Goal: Information Seeking & Learning: Learn about a topic

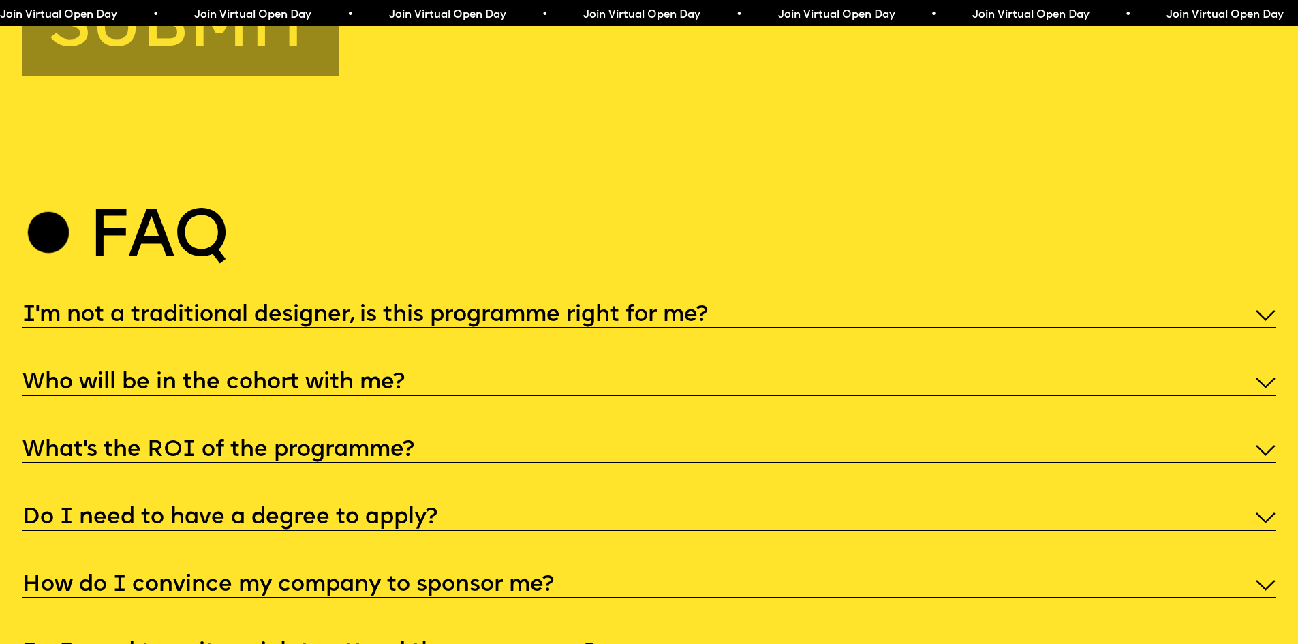
scroll to position [6747, 0]
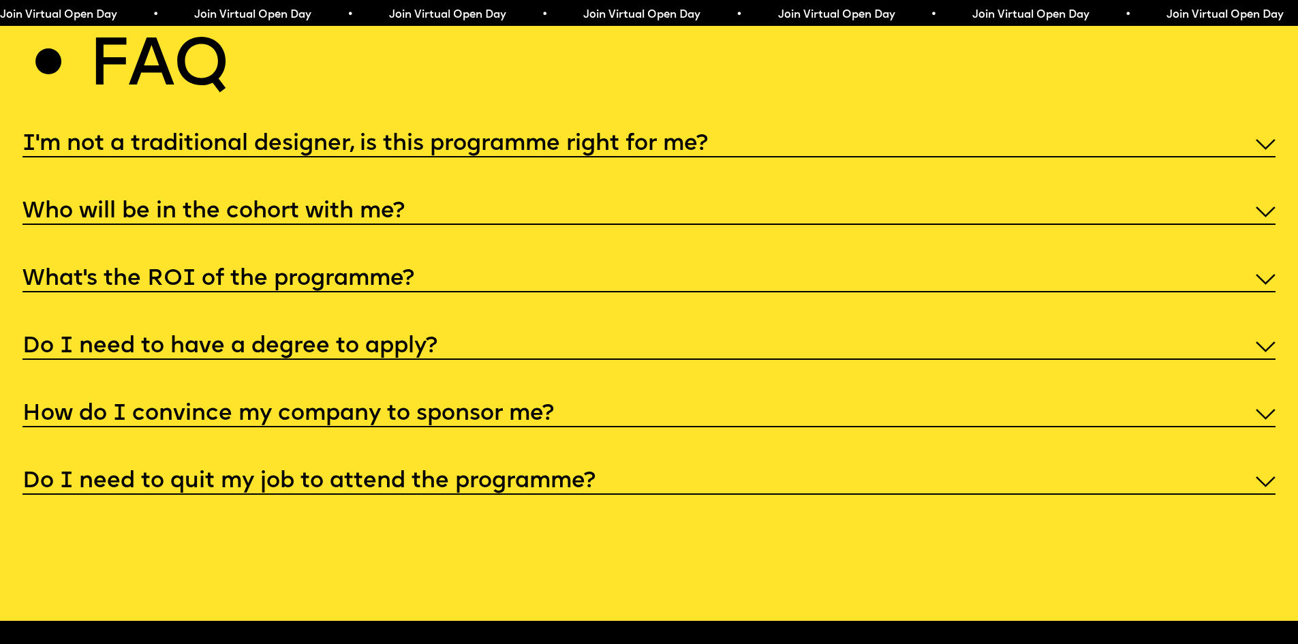
click at [327, 421] on h5 "How do I convince my company to sponsor me?" at bounding box center [288, 415] width 532 height 14
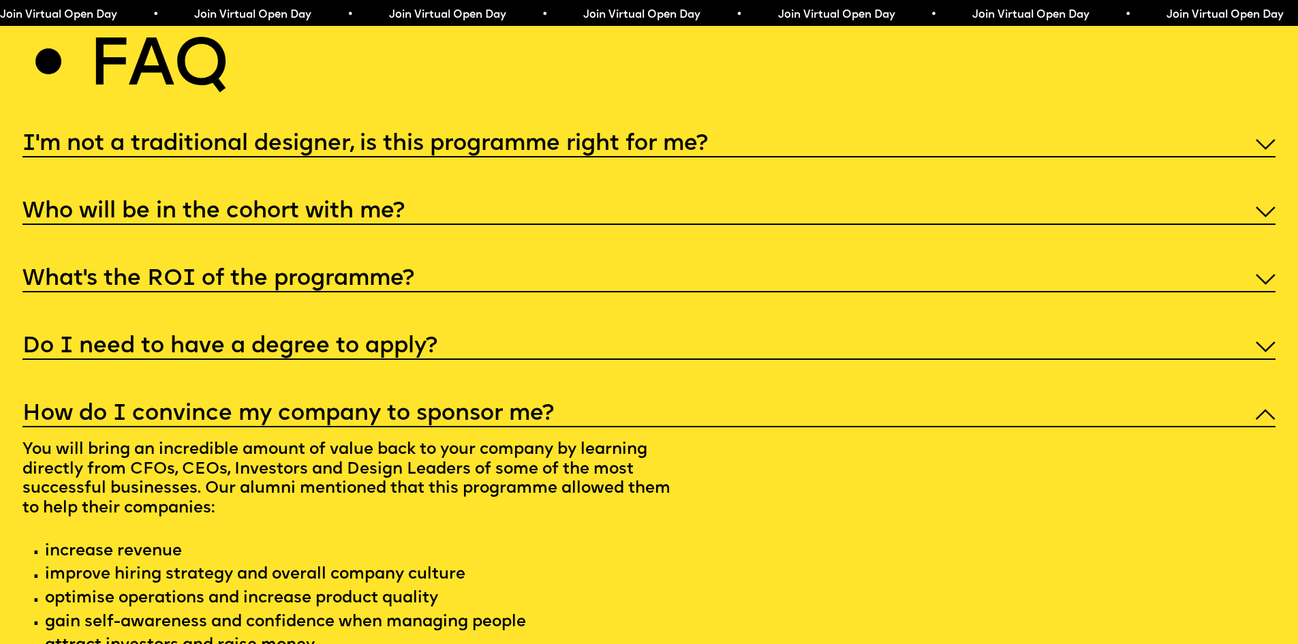
click at [327, 421] on h5 "How do I convince my company to sponsor me?" at bounding box center [288, 415] width 532 height 14
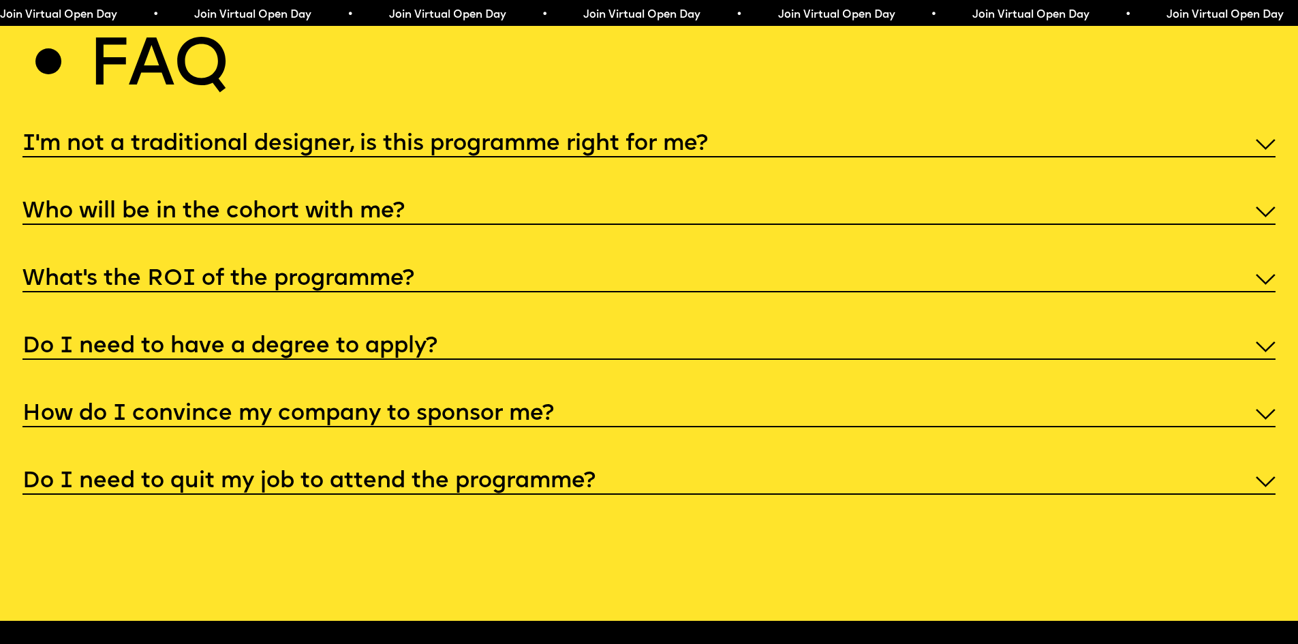
click at [362, 228] on div "I'm not a traditional designer, is this programme right for me? Though the prog…" at bounding box center [648, 312] width 1253 height 366
click at [363, 151] on h5 "I'm not a traditional designer, is this programme right for me?" at bounding box center [365, 145] width 686 height 14
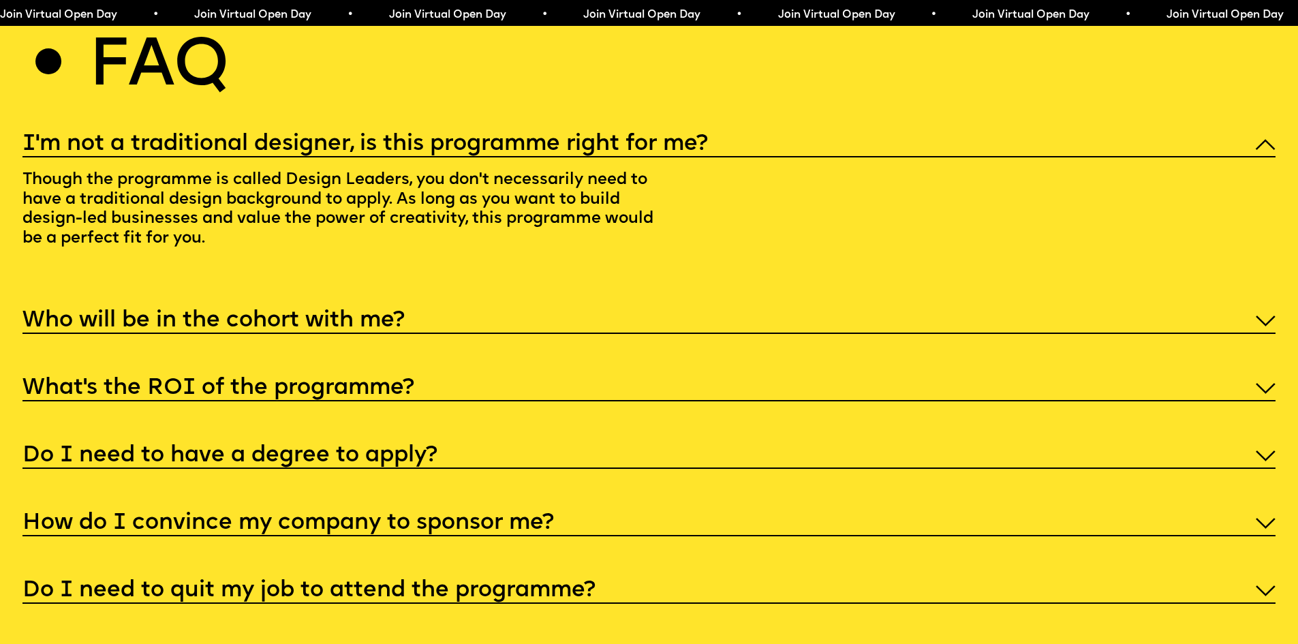
click at [363, 151] on h5 "I'm not a traditional designer, is this programme right for me?" at bounding box center [365, 145] width 686 height 14
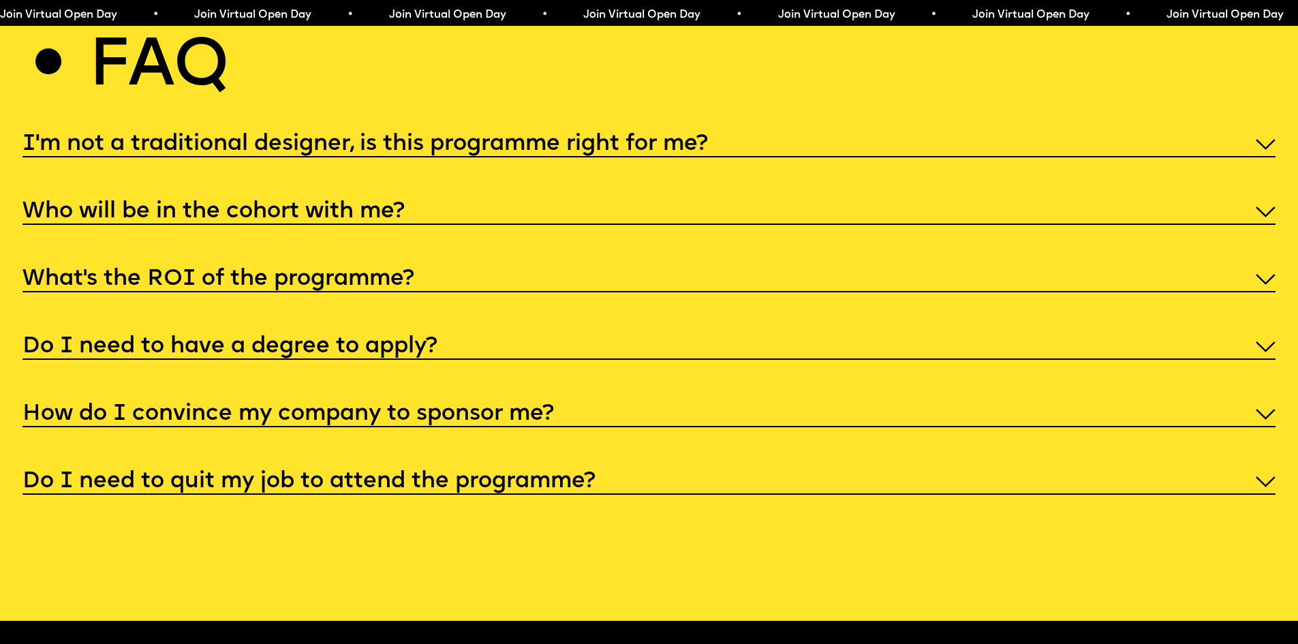
click at [360, 219] on h5 "Who will be in the cohort with me?" at bounding box center [213, 212] width 382 height 14
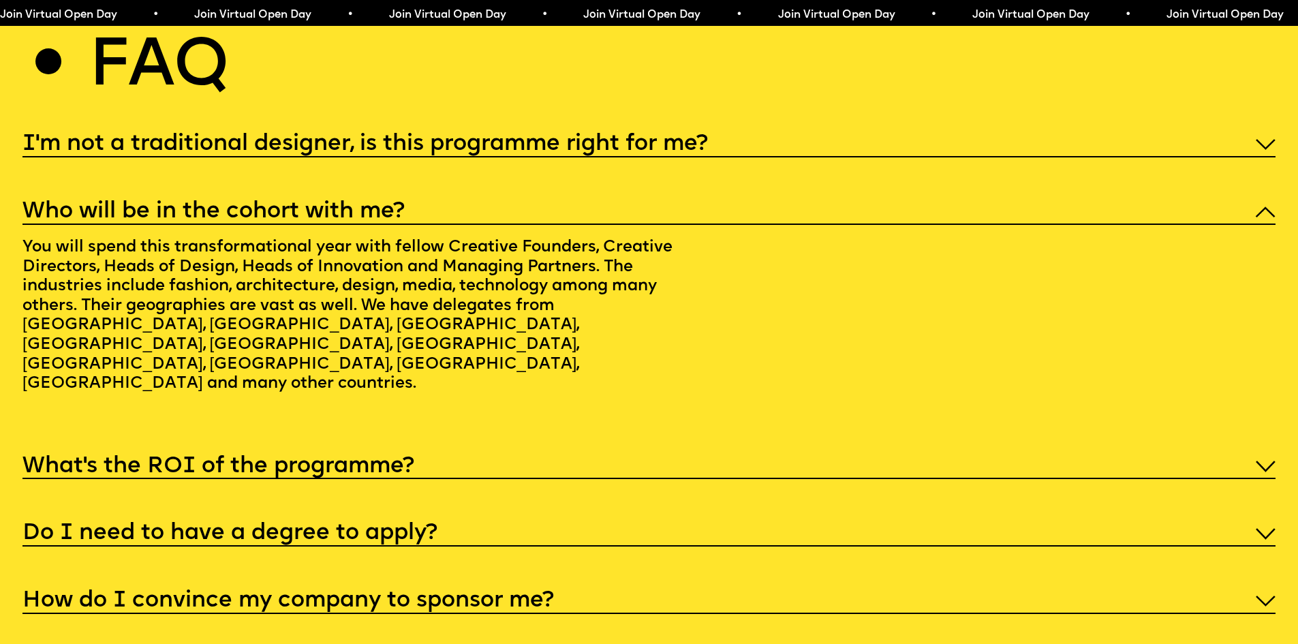
click at [360, 219] on h5 "Who will be in the cohort with me?" at bounding box center [213, 212] width 382 height 14
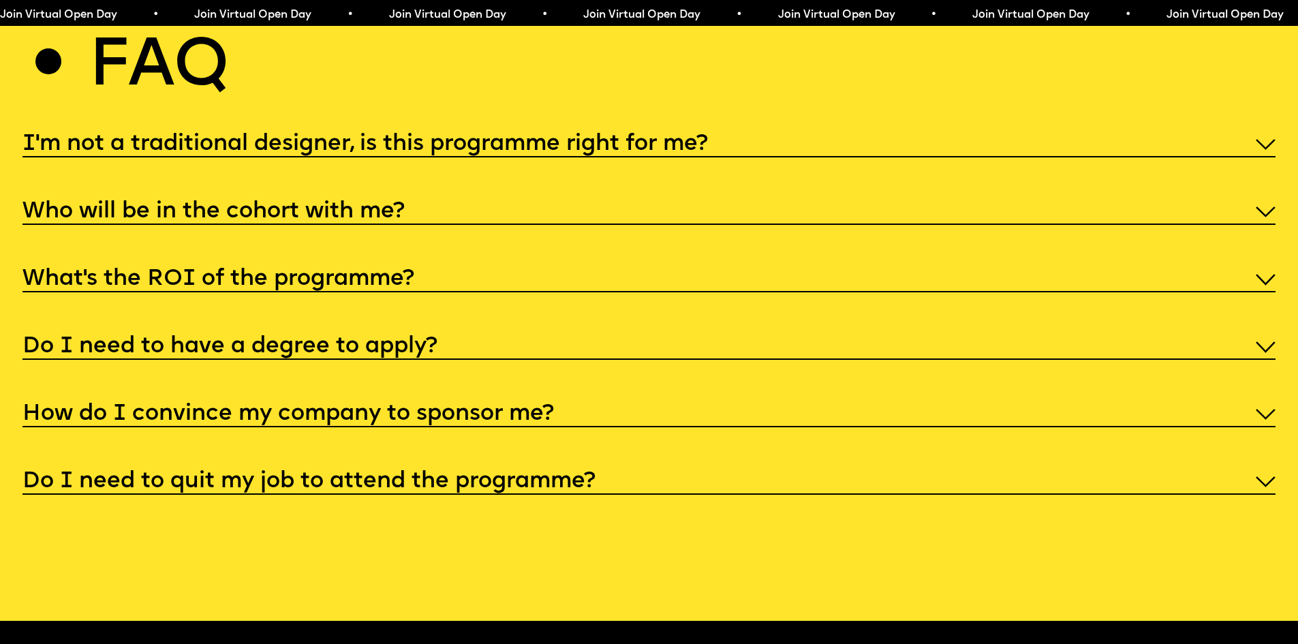
click at [335, 286] on h5 "What’s the ROI of the programme?" at bounding box center [218, 280] width 392 height 14
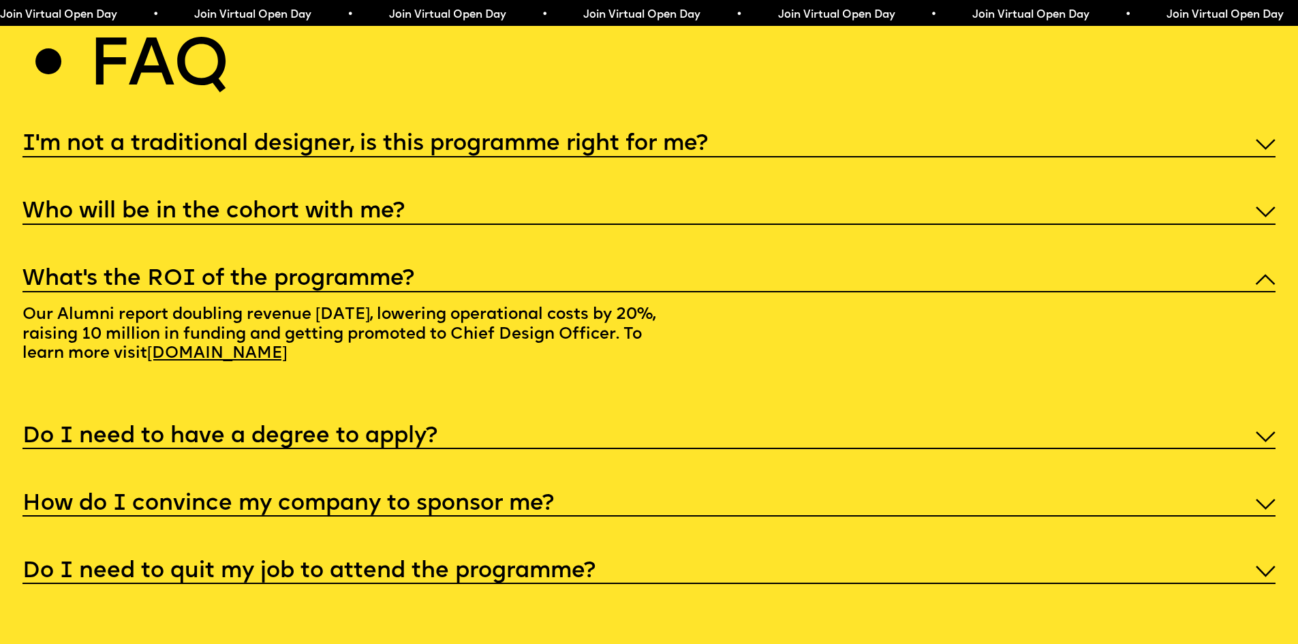
click at [335, 286] on h5 "What’s the ROI of the programme?" at bounding box center [218, 280] width 392 height 14
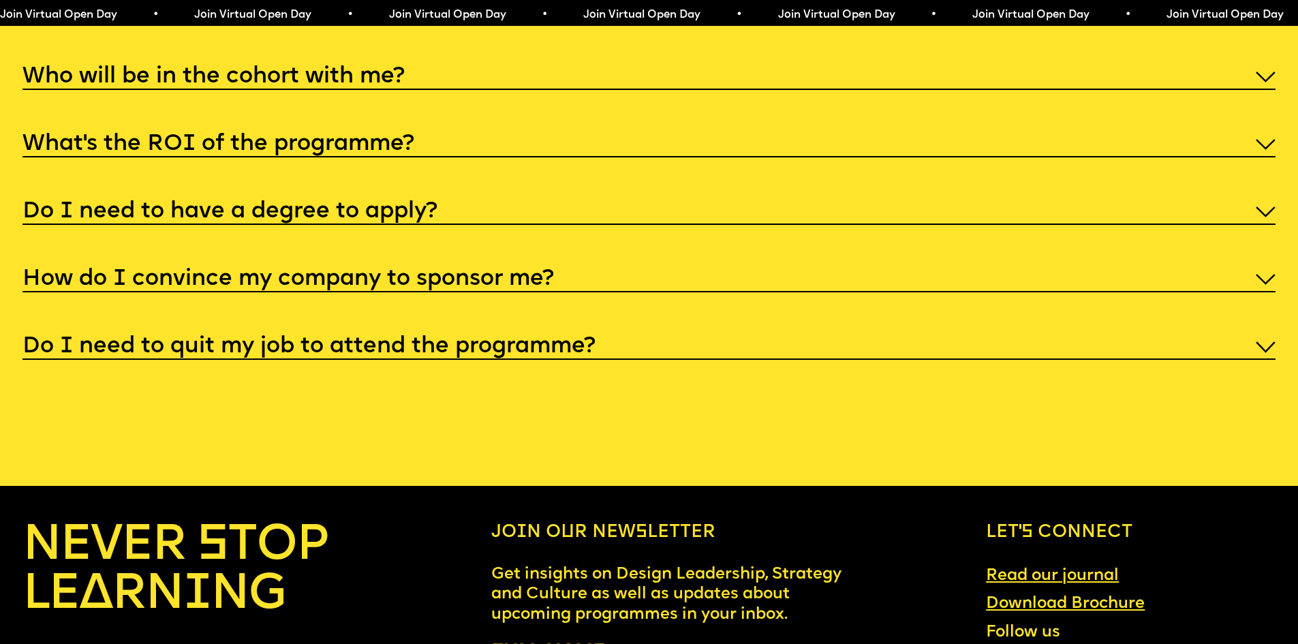
scroll to position [6884, 0]
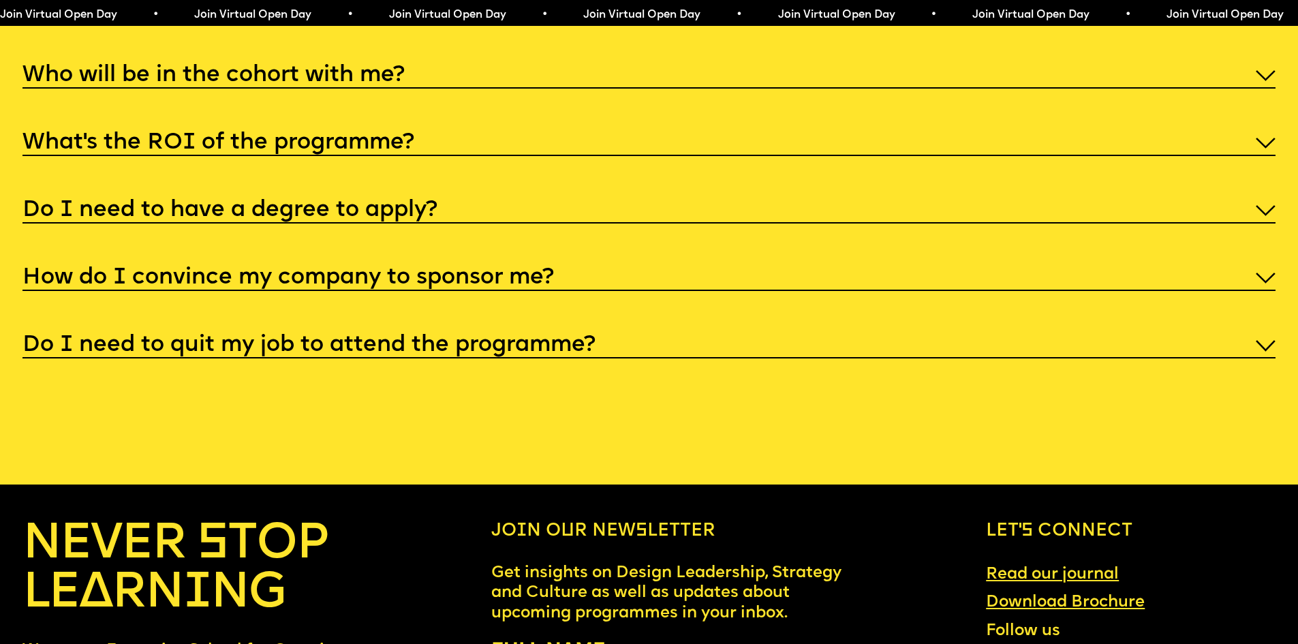
click at [322, 352] on h5 "Do I need to quit my job to attend the programme?" at bounding box center [308, 346] width 573 height 14
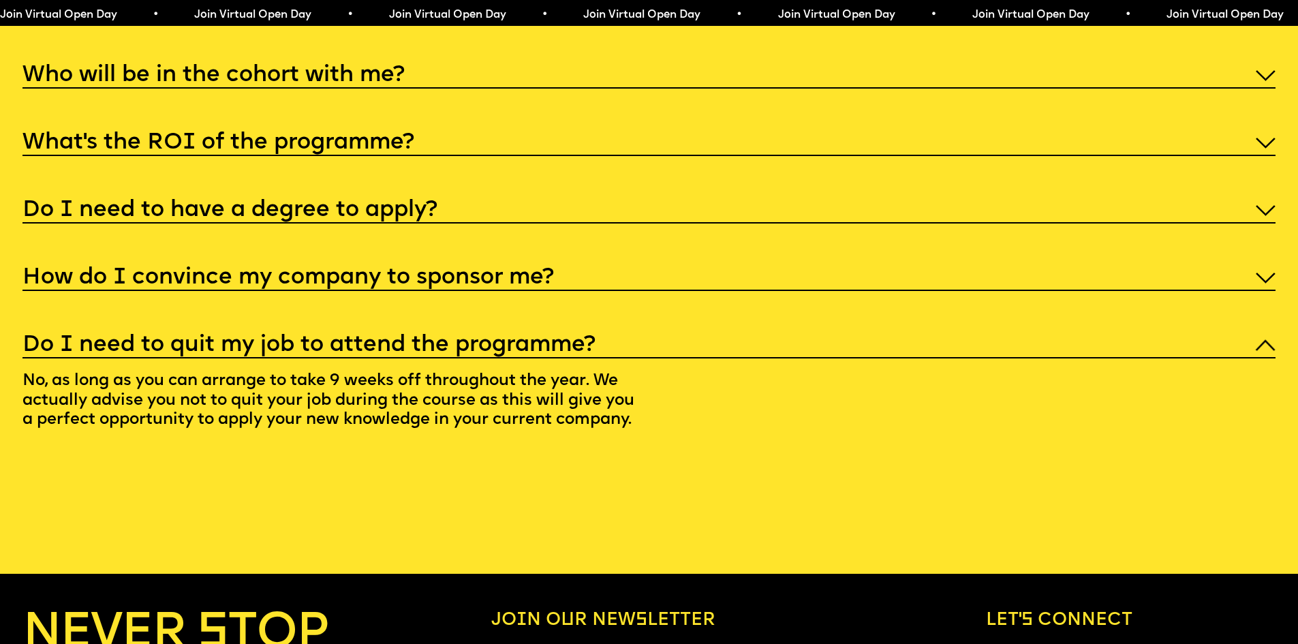
click at [322, 352] on h5 "Do I need to quit my job to attend the programme?" at bounding box center [308, 346] width 573 height 14
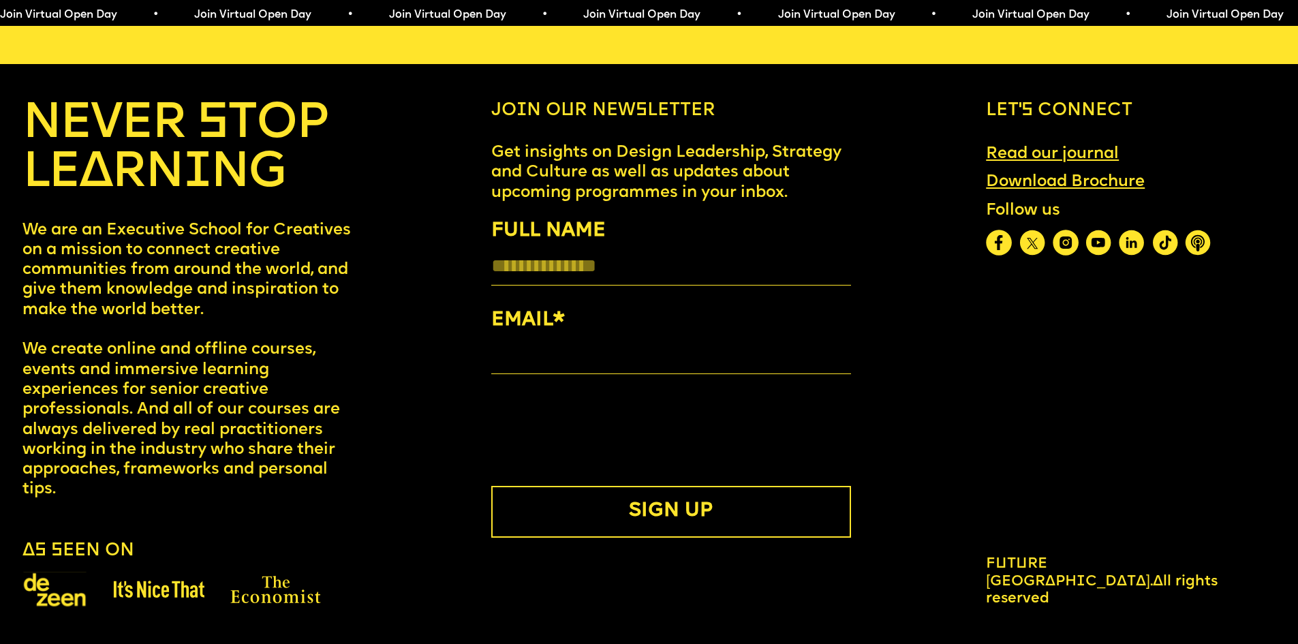
scroll to position [7380, 0]
click at [1068, 144] on link "Read our journal" at bounding box center [1052, 153] width 151 height 37
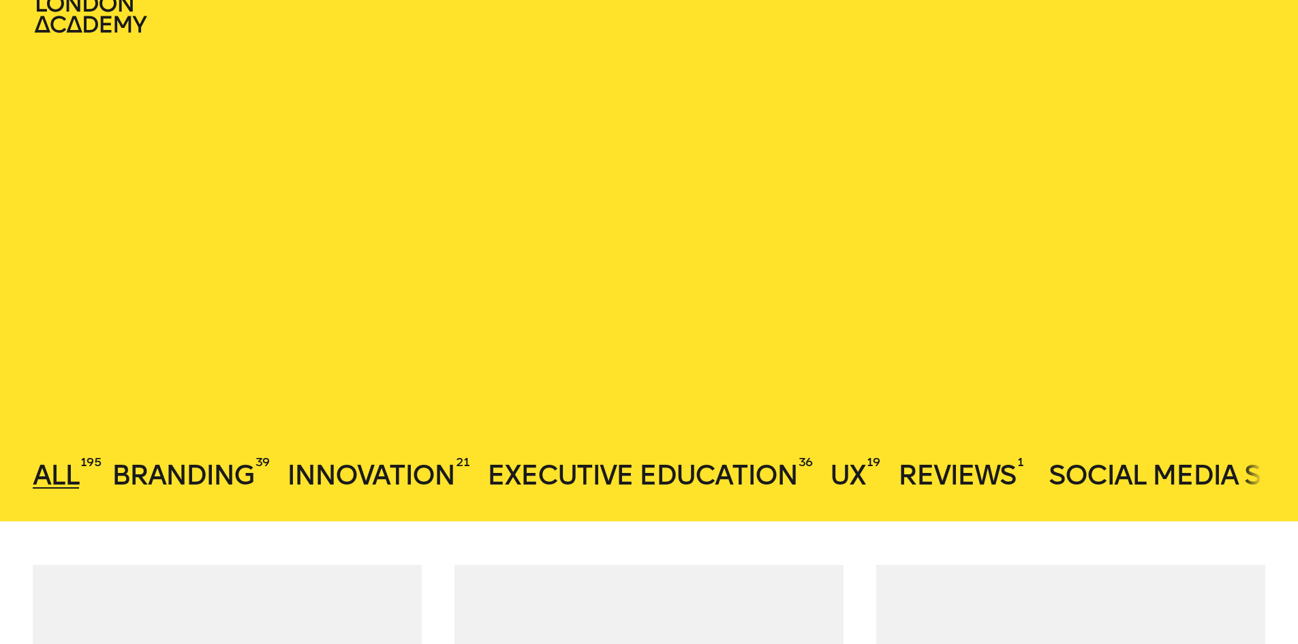
scroll to position [136, 0]
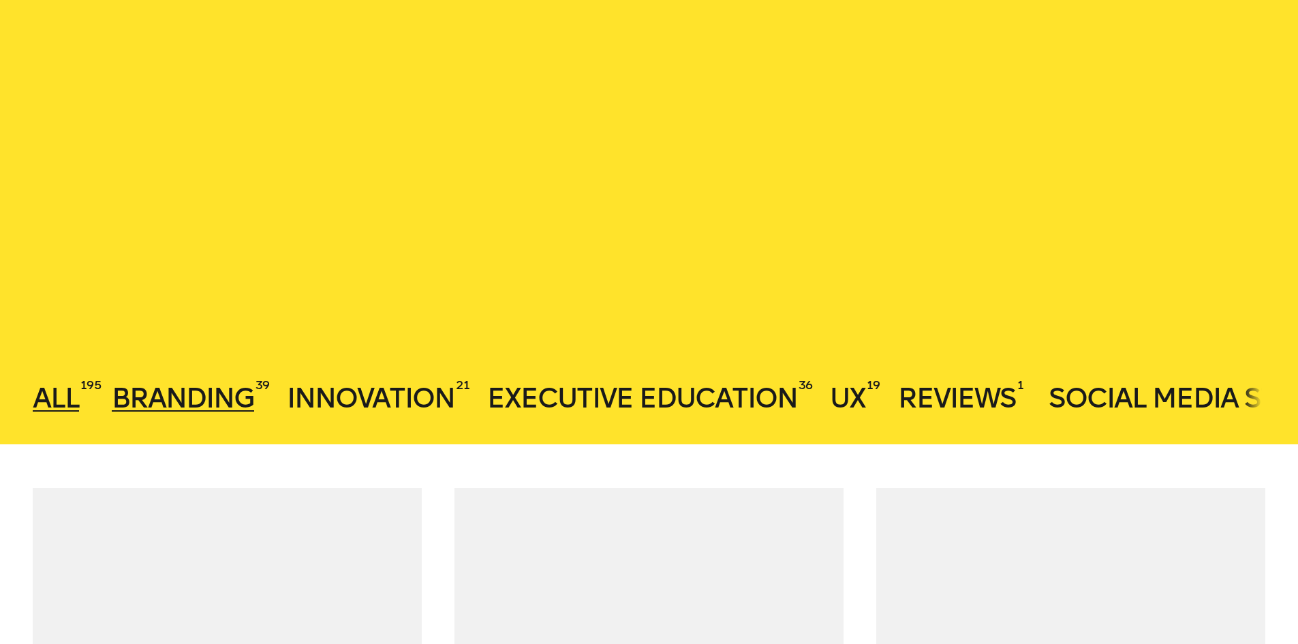
click at [167, 399] on span "Branding" at bounding box center [183, 398] width 142 height 33
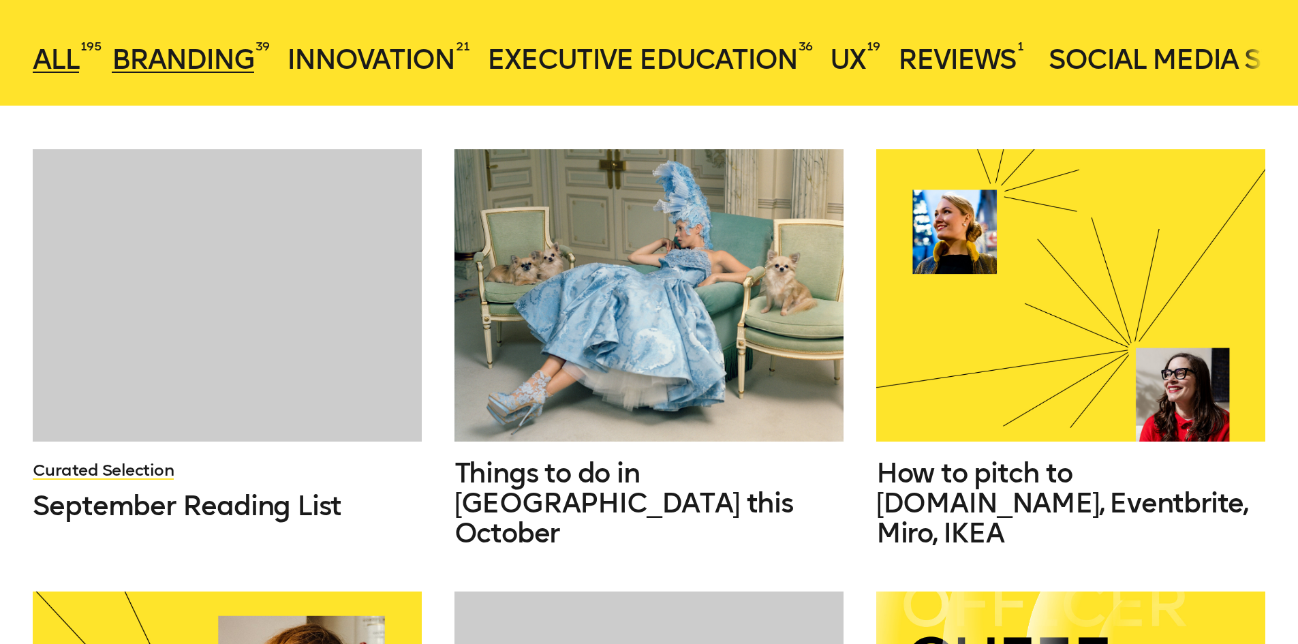
scroll to position [477, 0]
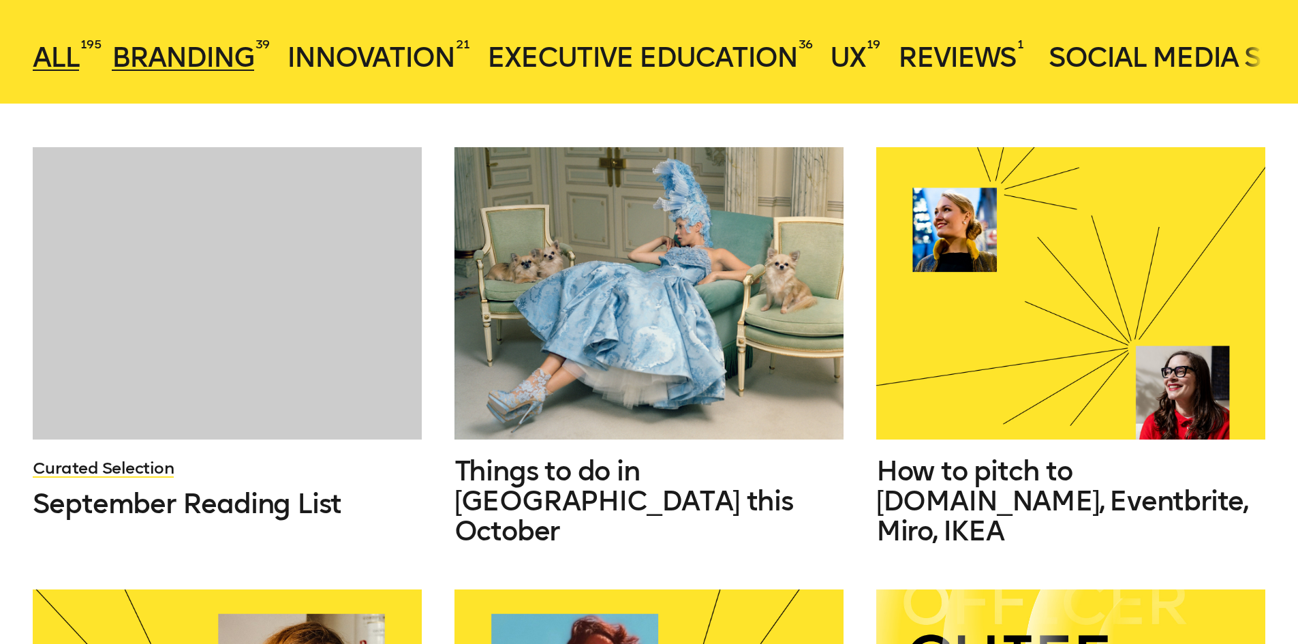
click at [153, 65] on span "Branding" at bounding box center [183, 57] width 142 height 33
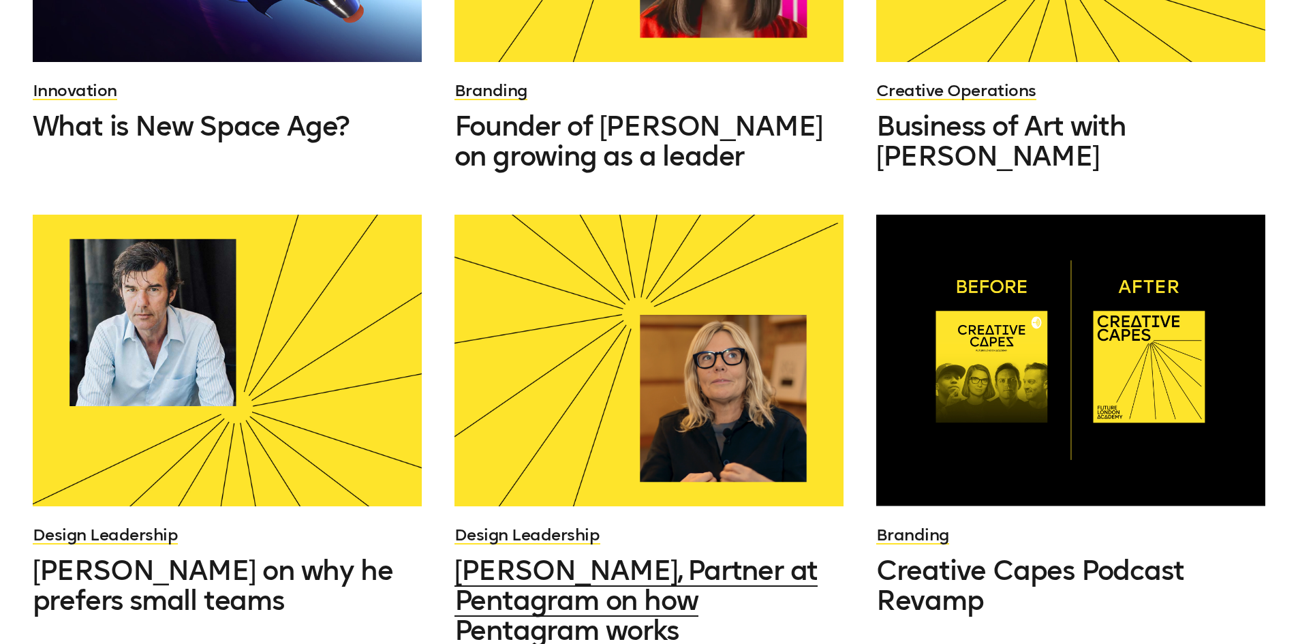
scroll to position [886, 0]
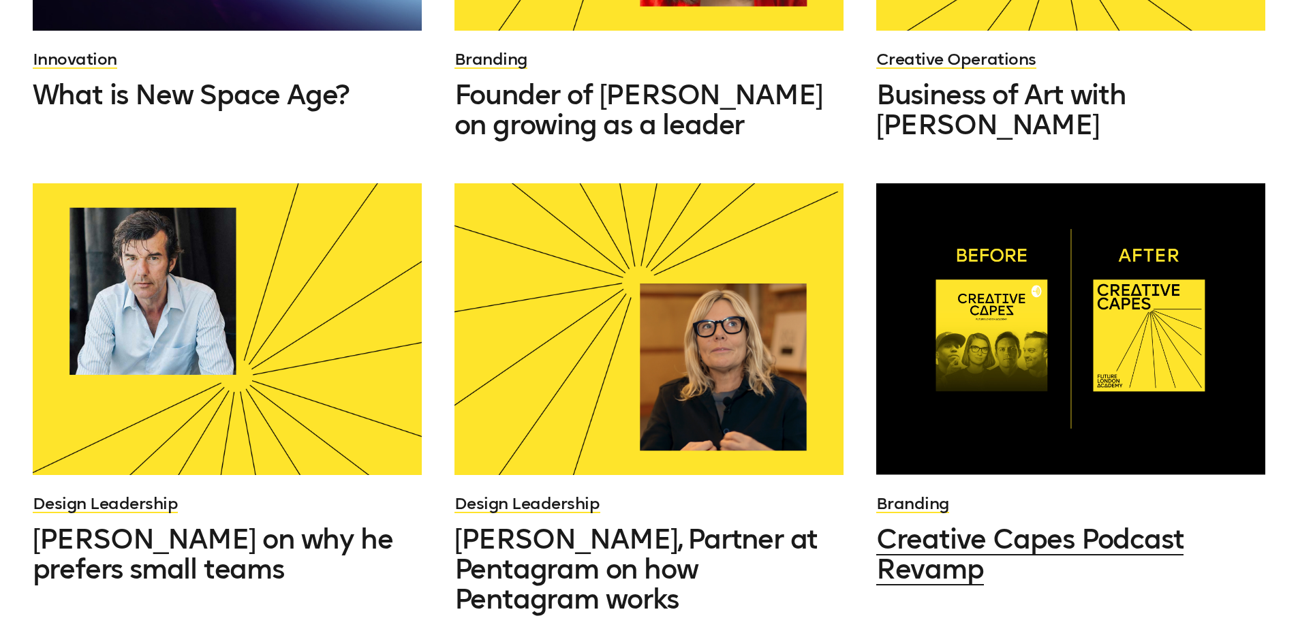
click at [1077, 429] on div at bounding box center [1070, 329] width 389 height 292
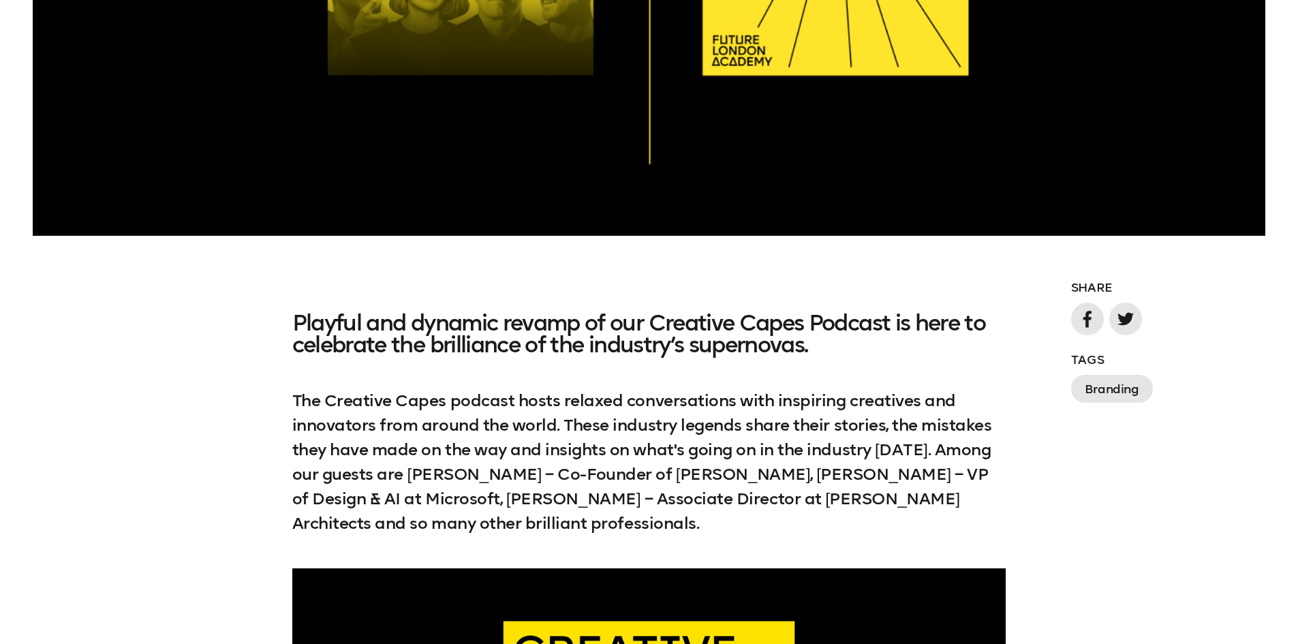
scroll to position [886, 0]
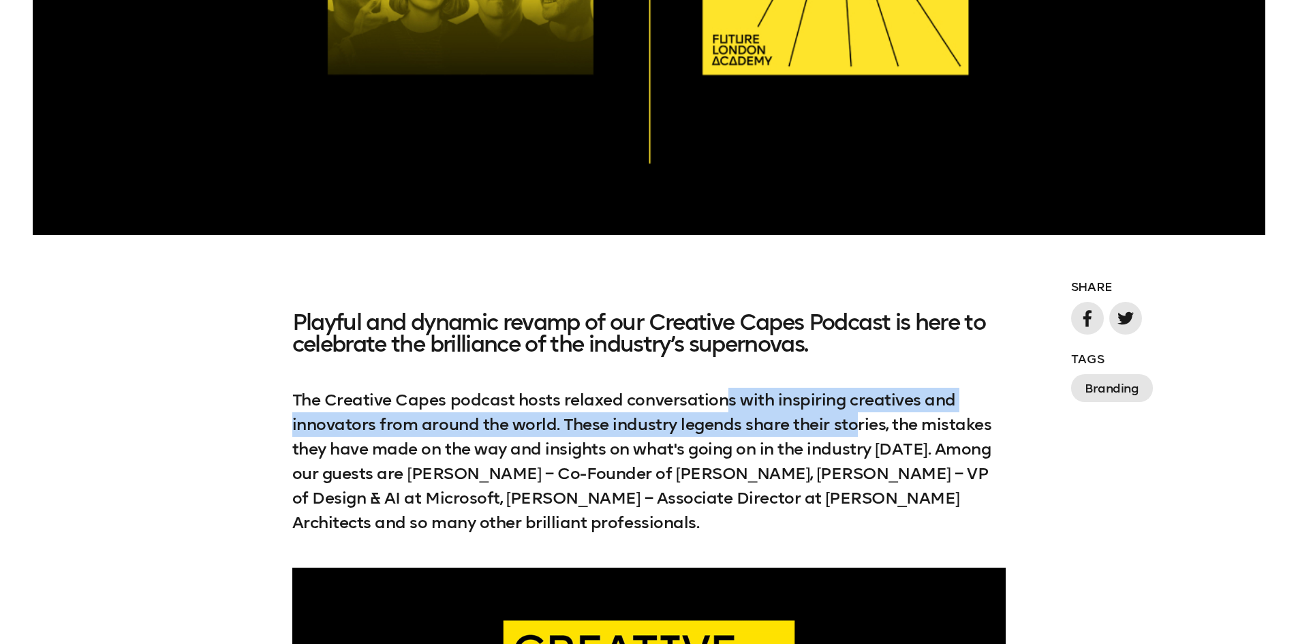
drag, startPoint x: 731, startPoint y: 409, endPoint x: 853, endPoint y: 436, distance: 125.5
click at [853, 436] on p "The Creative Capes podcast hosts relaxed conversations with inspiring creatives…" at bounding box center [649, 461] width 714 height 147
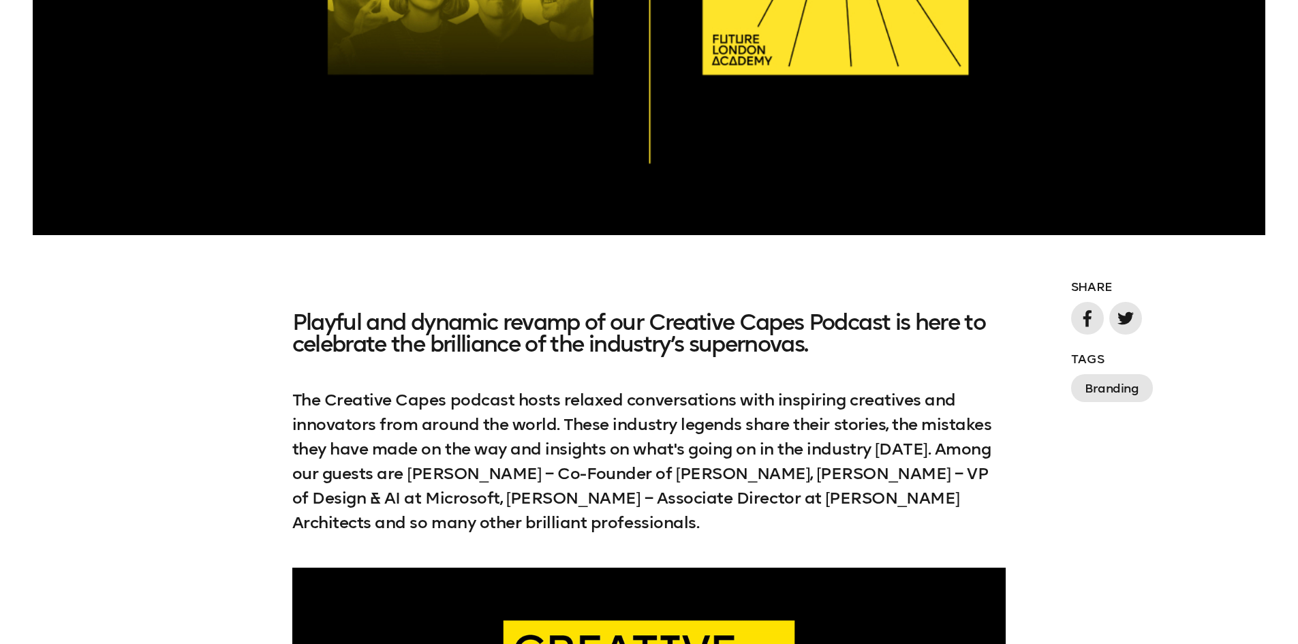
click at [889, 468] on p "The Creative Capes podcast hosts relaxed conversations with inspiring creatives…" at bounding box center [649, 461] width 714 height 147
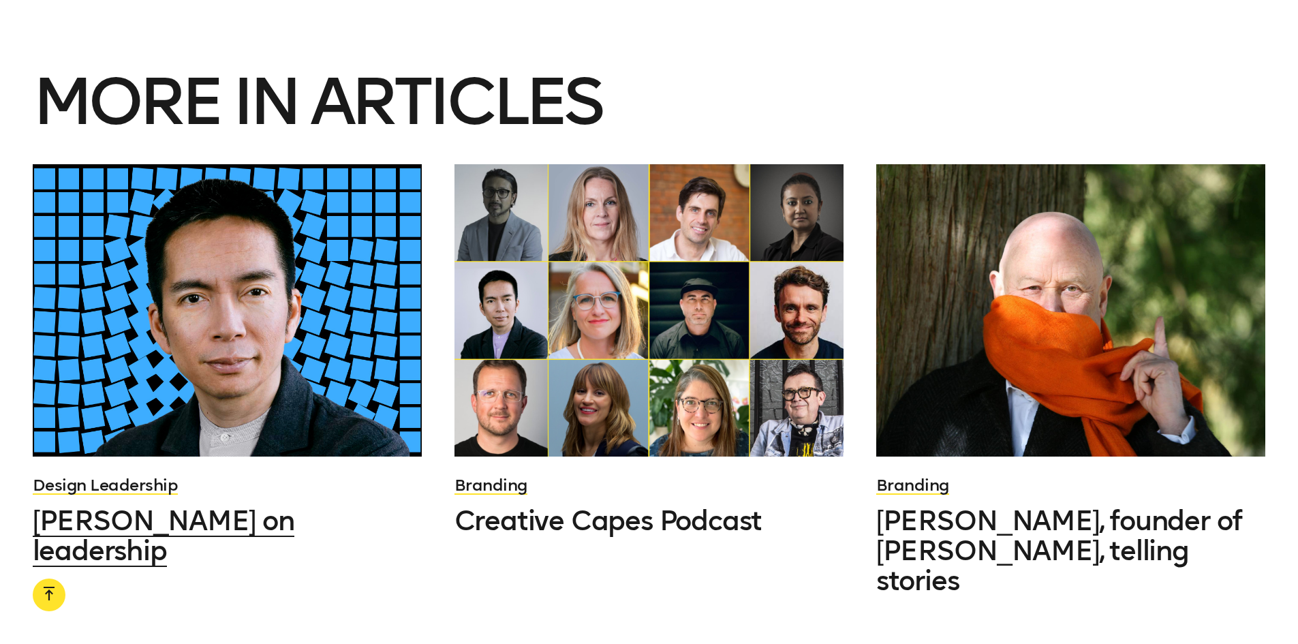
scroll to position [4089, 0]
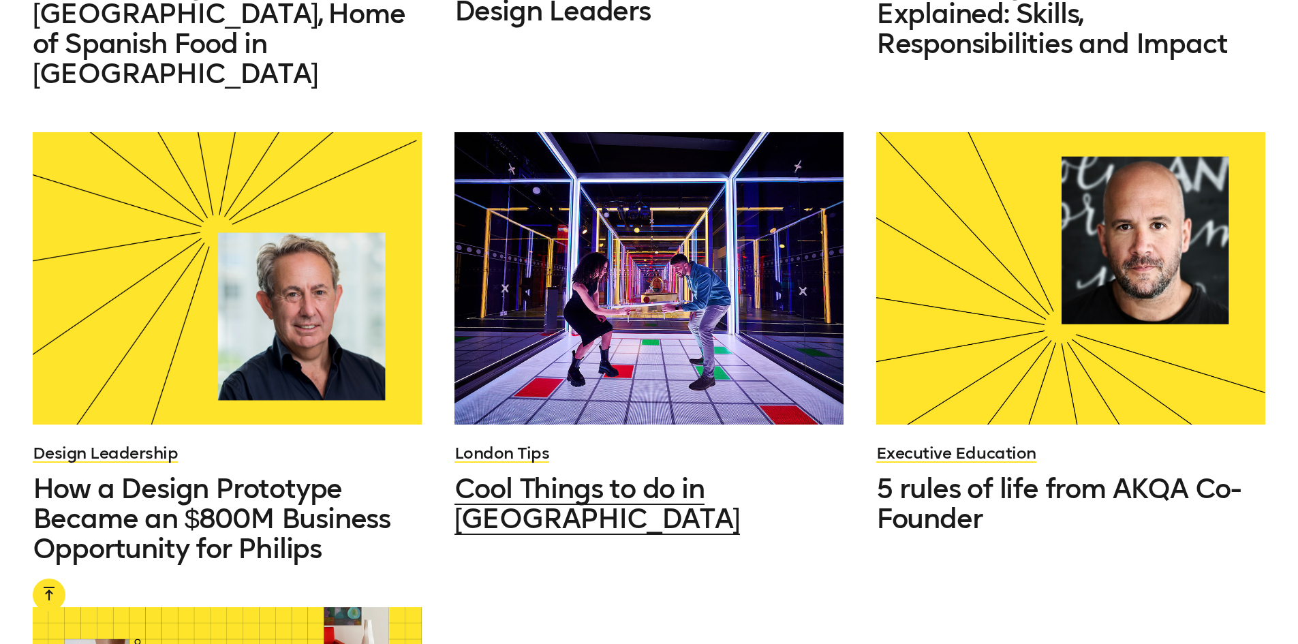
scroll to position [1431, 0]
